Goal: Navigation & Orientation: Find specific page/section

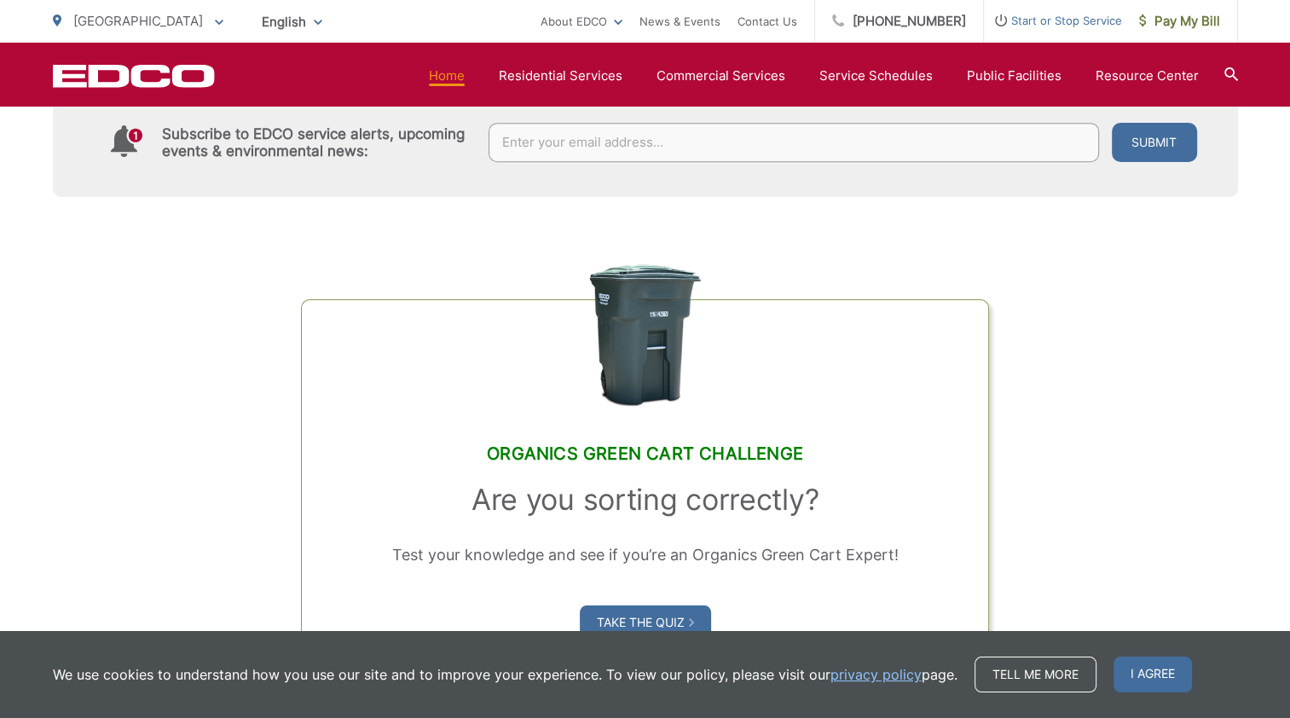
scroll to position [1279, 0]
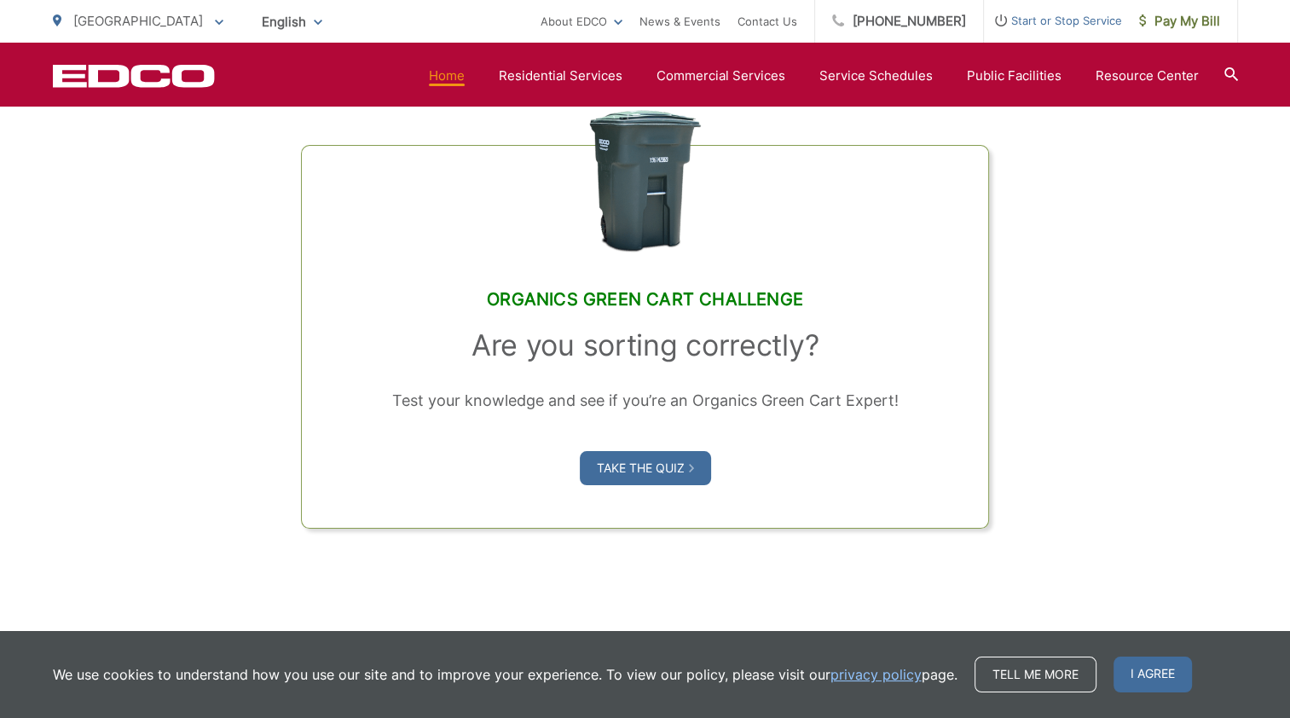
click at [1183, 440] on div "Organics Green Cart Challenge Are you sorting correctly? Test your knowledge an…" at bounding box center [646, 286] width 1186 height 486
click at [215, 20] on icon at bounding box center [219, 23] width 9 height 6
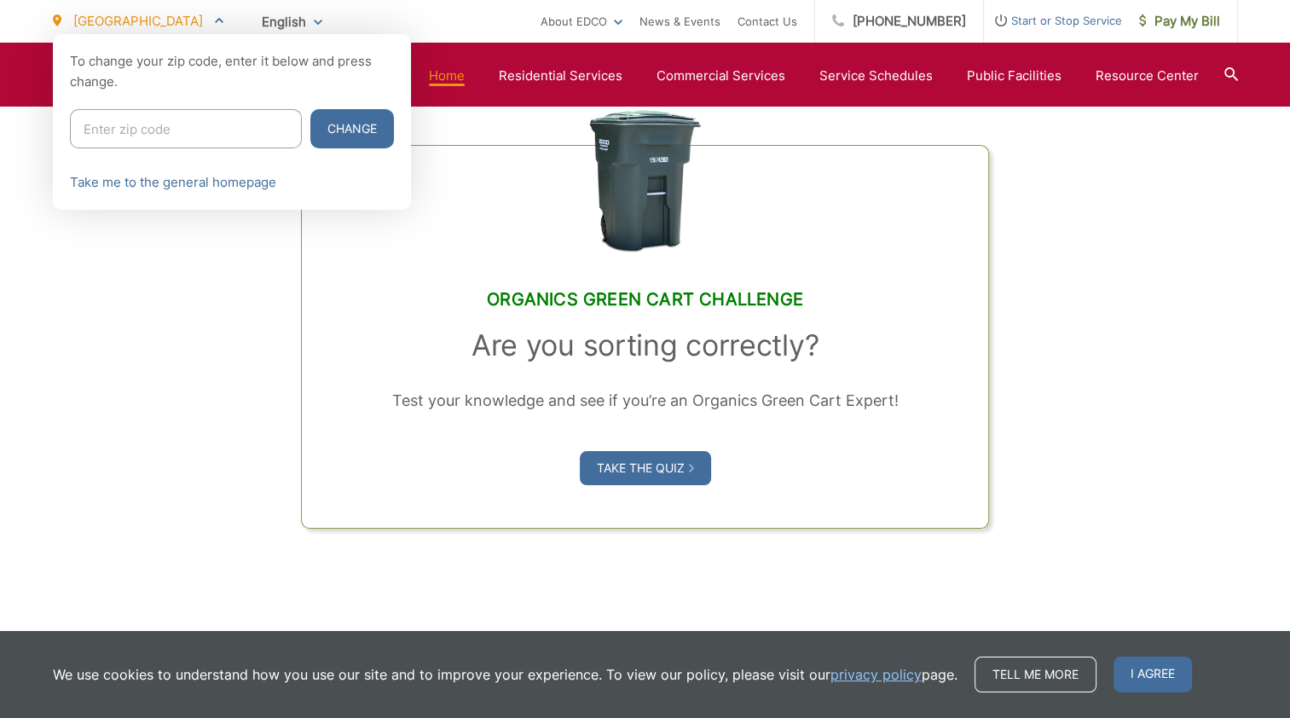
click at [215, 19] on icon at bounding box center [219, 20] width 9 height 5
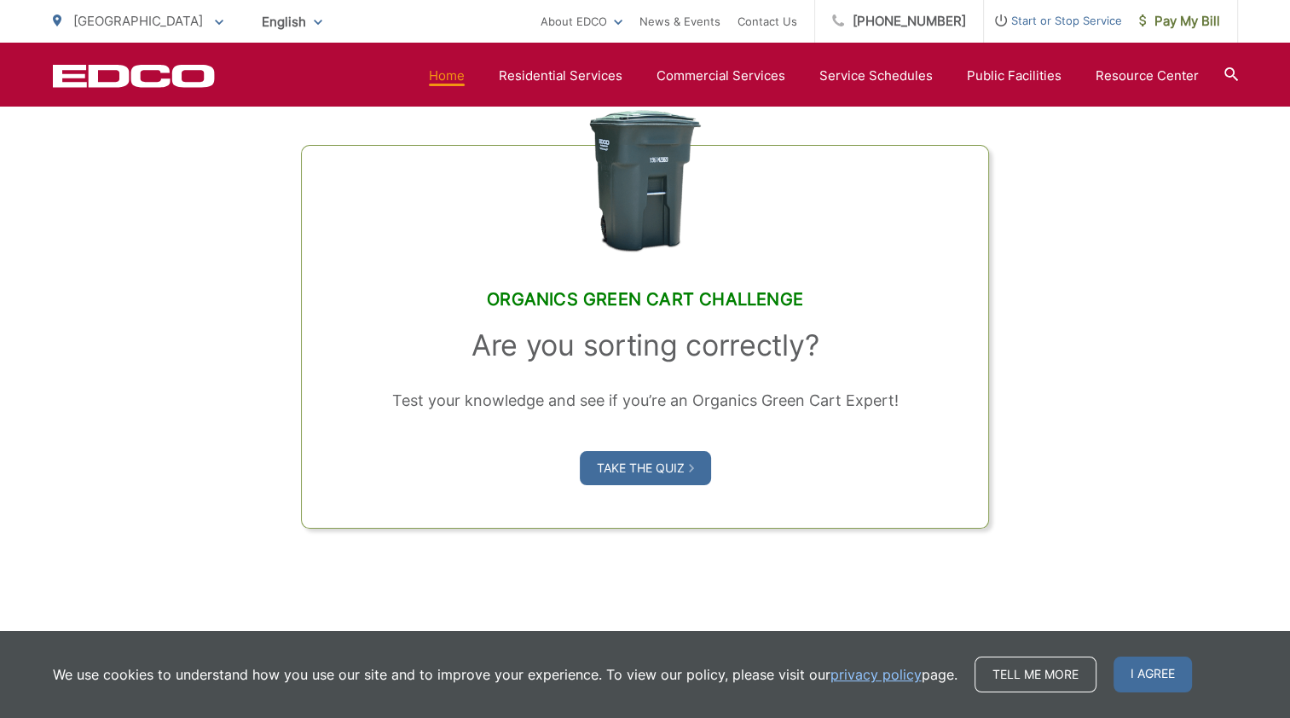
click at [168, 353] on div "Organics Green Cart Challenge Are you sorting correctly? Test your knowledge an…" at bounding box center [646, 286] width 1186 height 486
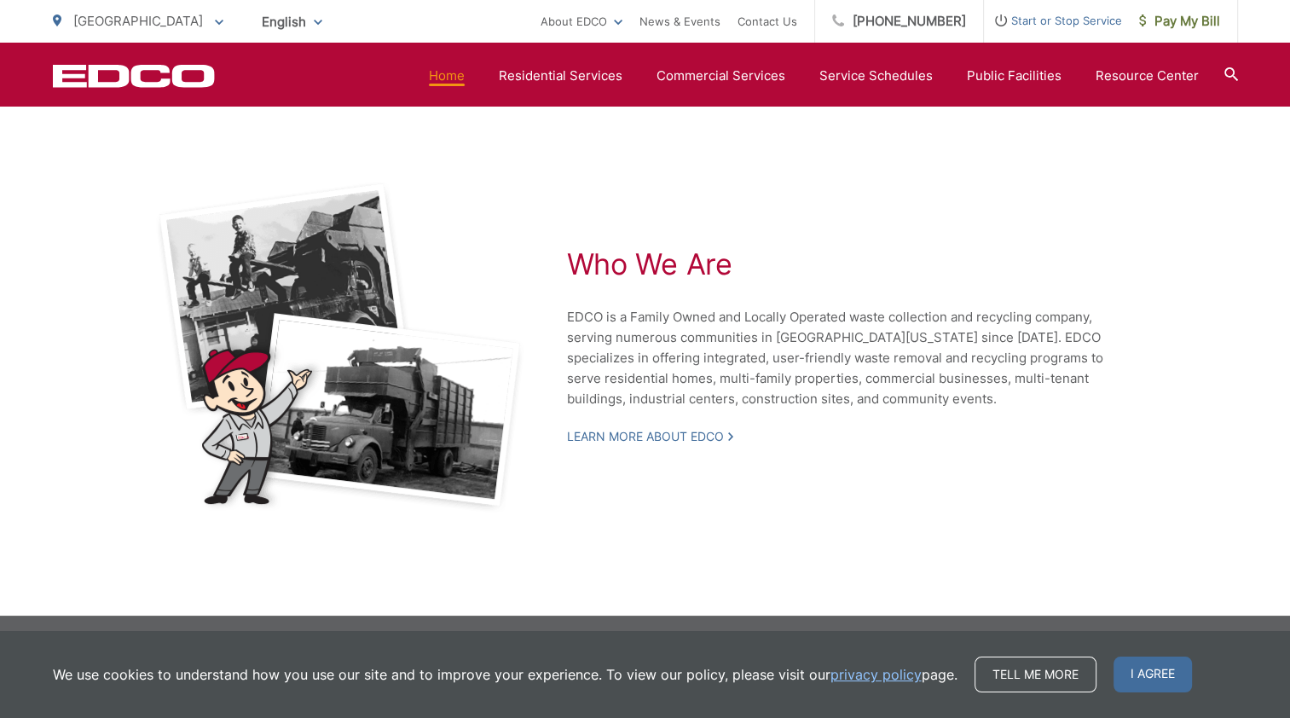
scroll to position [3702, 0]
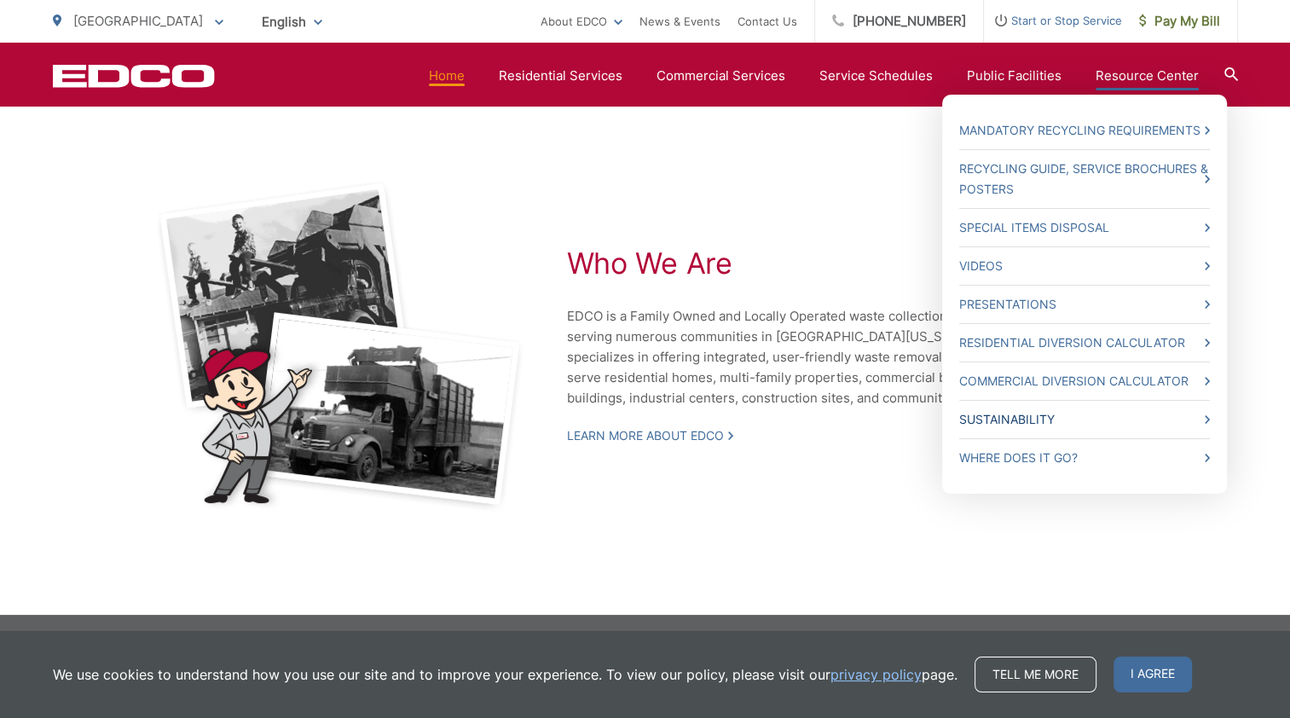
click at [1208, 421] on icon at bounding box center [1207, 419] width 5 height 9
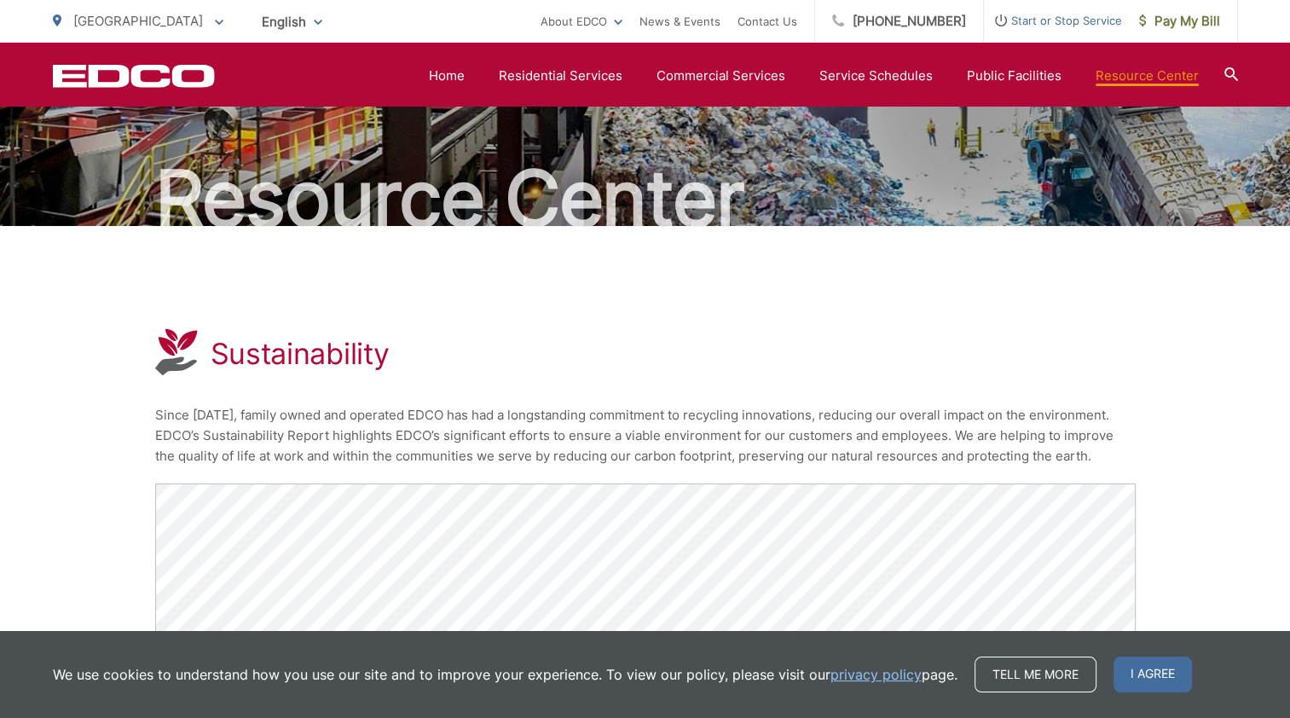
scroll to position [57, 0]
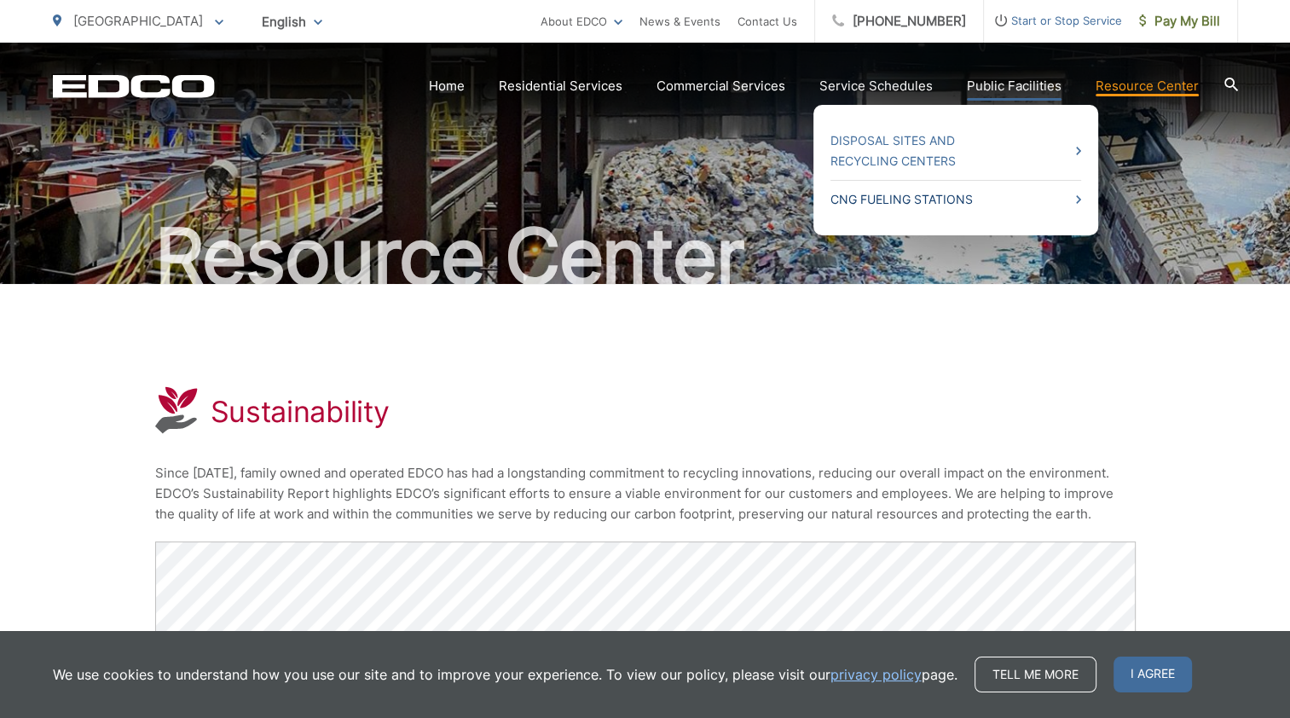
click at [941, 201] on link "CNG Fueling Stations" at bounding box center [956, 199] width 251 height 20
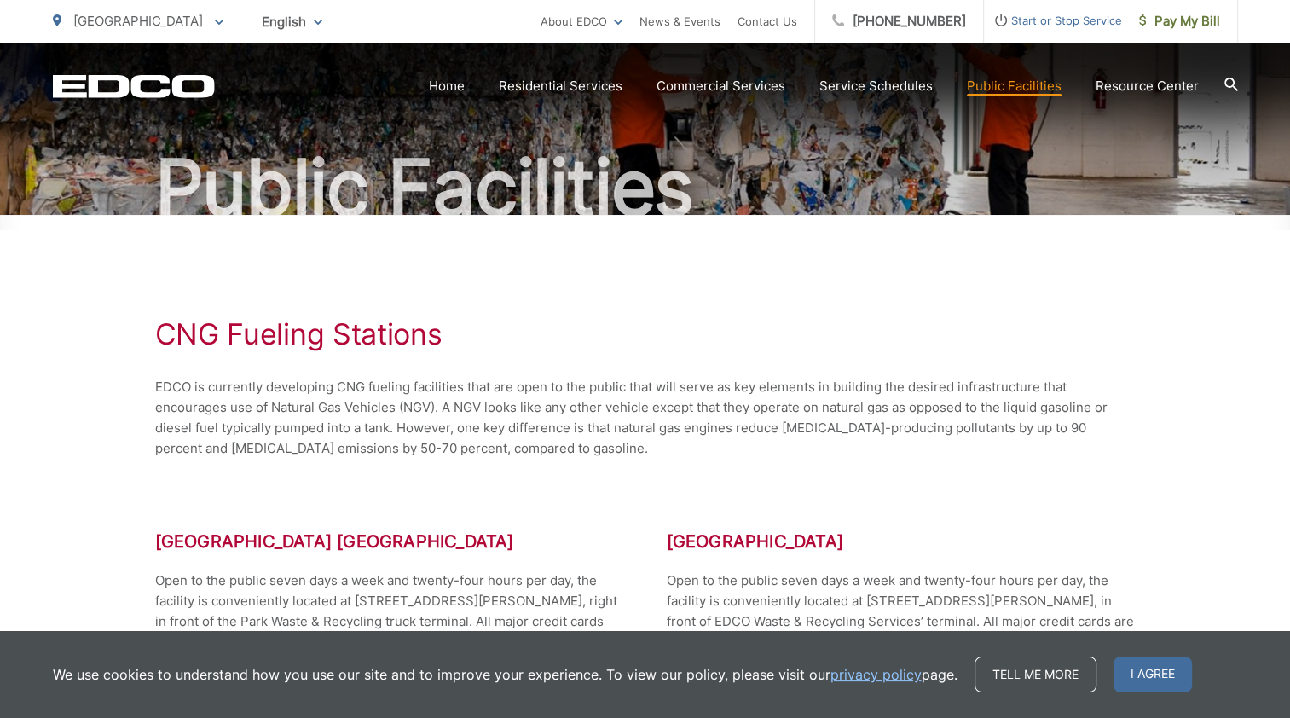
scroll to position [256, 0]
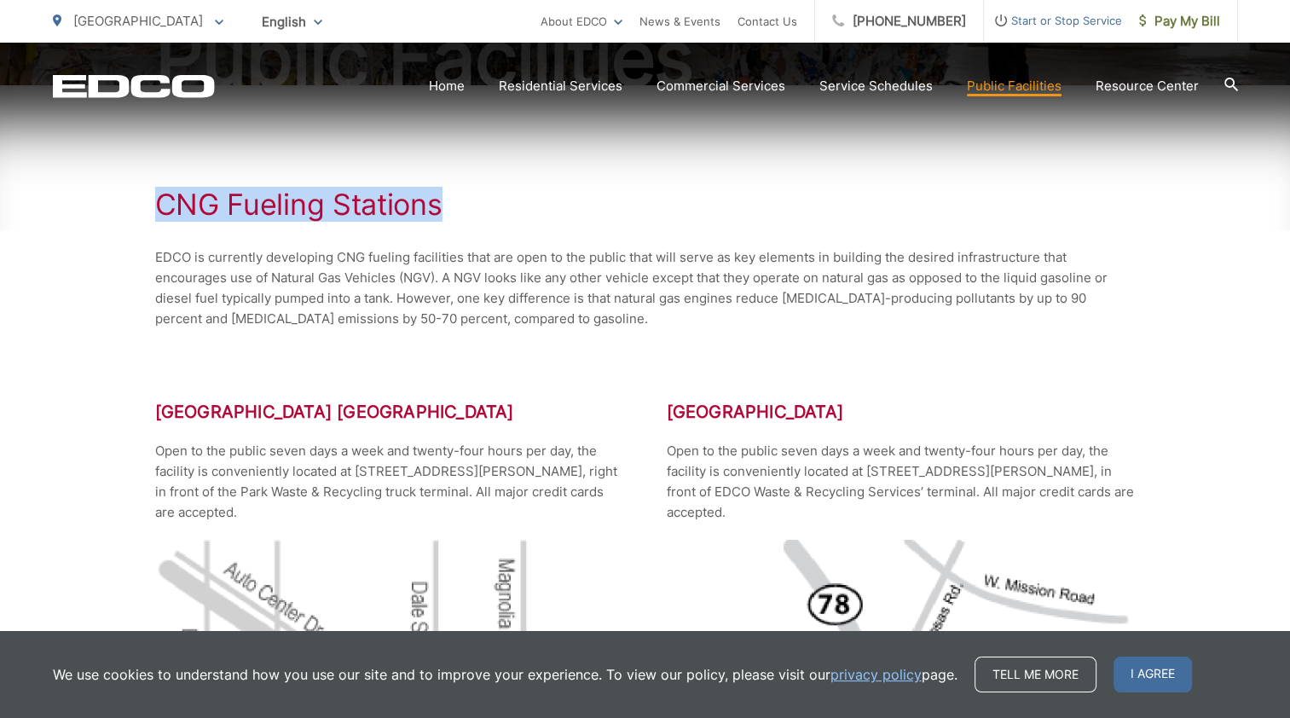
drag, startPoint x: 164, startPoint y: 204, endPoint x: 445, endPoint y: 205, distance: 281.5
click at [445, 205] on h2 "CNG Fueling Stations" at bounding box center [645, 205] width 981 height 34
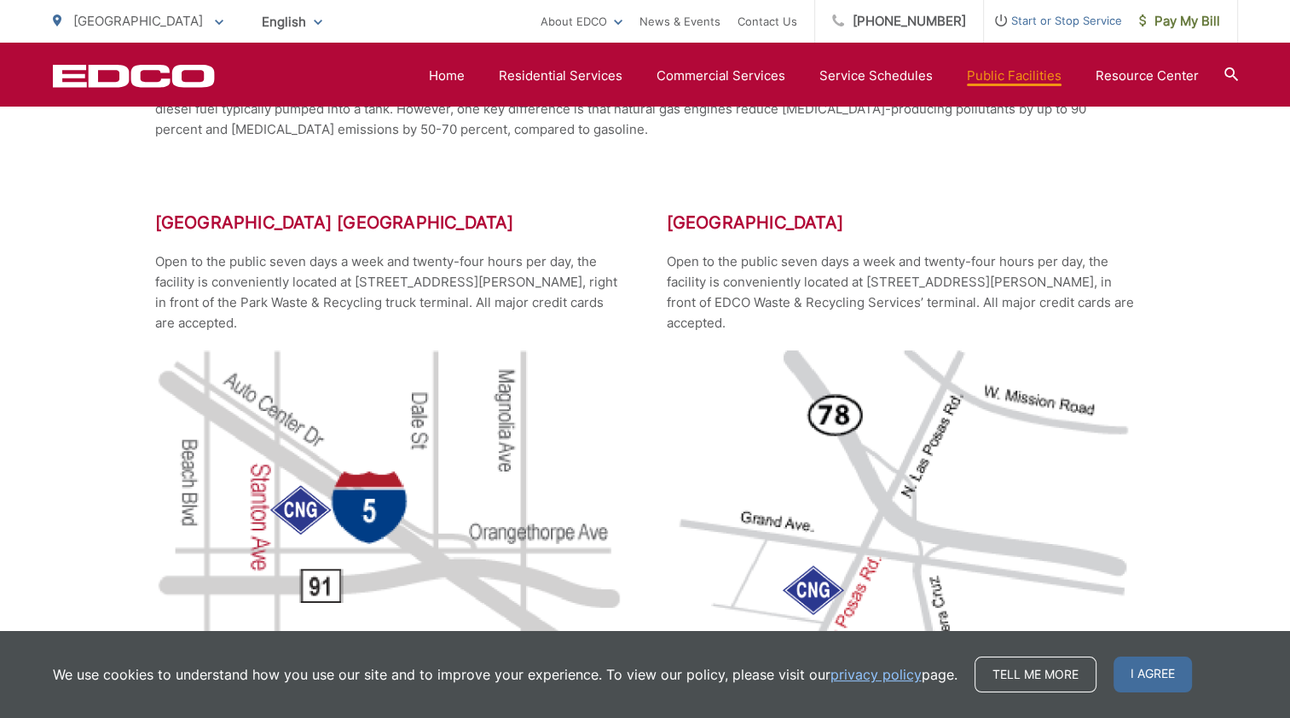
scroll to position [531, 0]
